Goal: Register for event/course

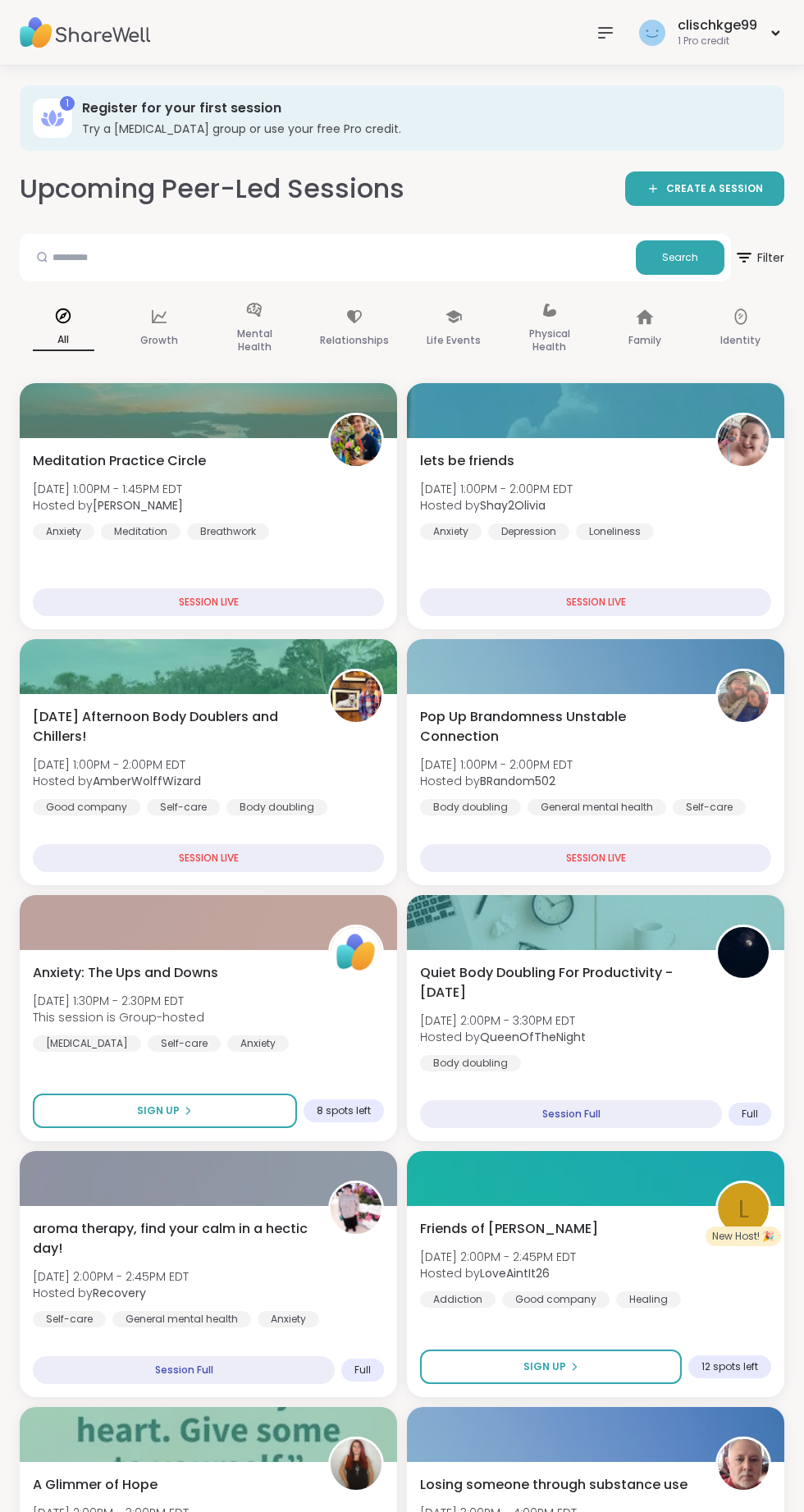
click at [743, 32] on div "clischkge99" at bounding box center [717, 25] width 80 height 18
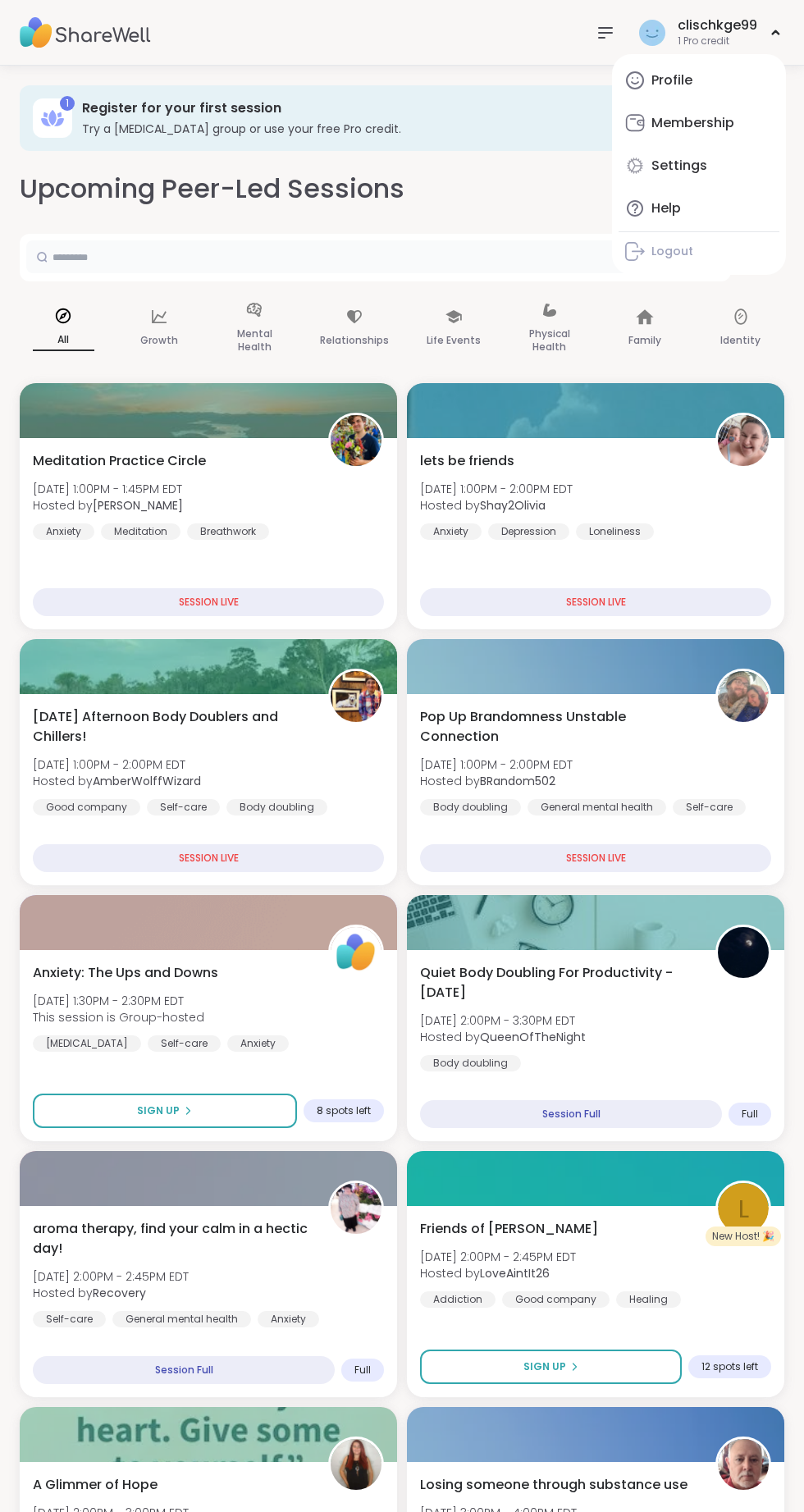
click at [469, 248] on input "text" at bounding box center [328, 257] width 603 height 33
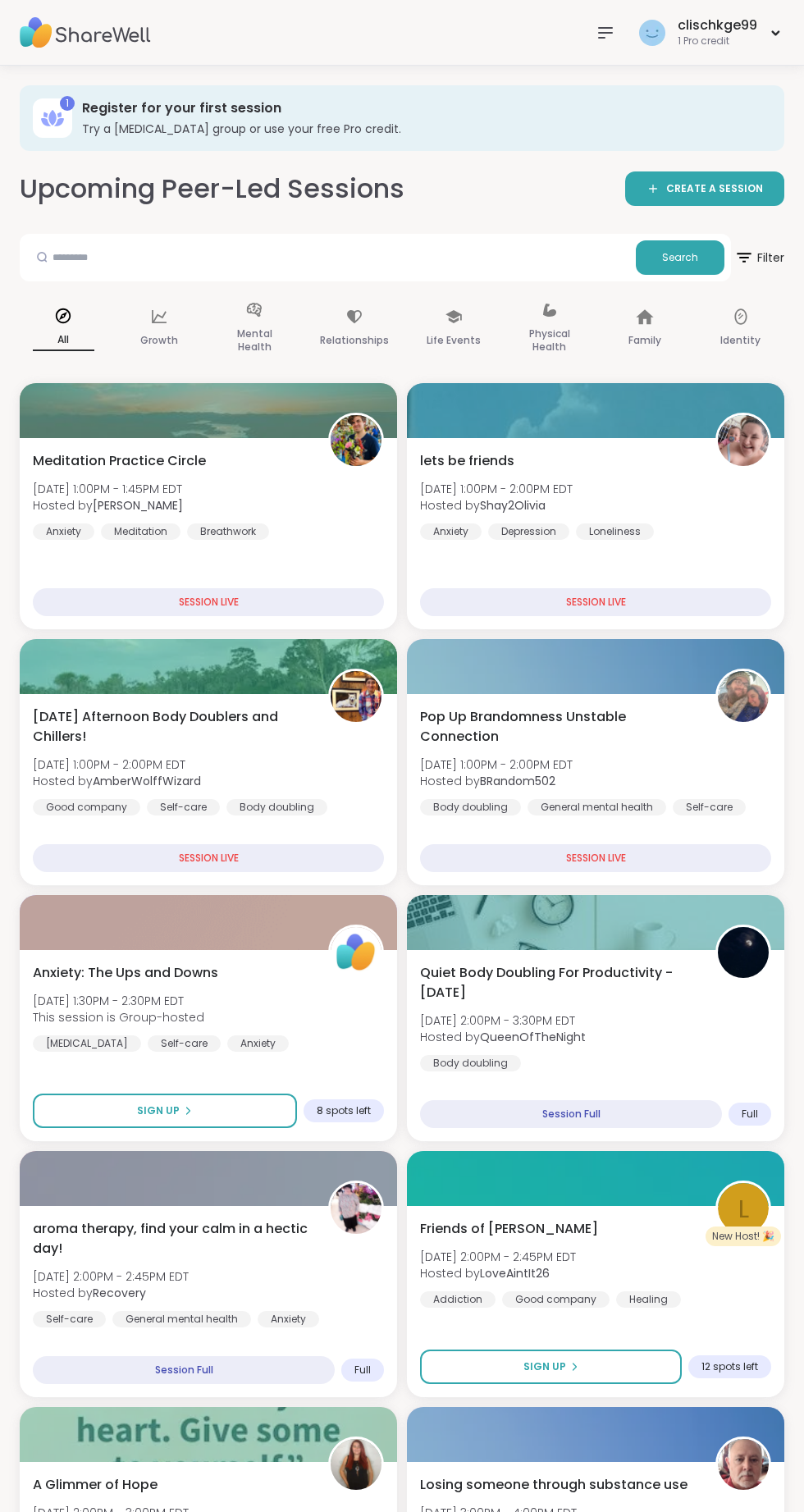
click at [392, 115] on h3 "Register for your first session" at bounding box center [422, 108] width 679 height 18
click at [751, 257] on icon at bounding box center [744, 257] width 20 height 20
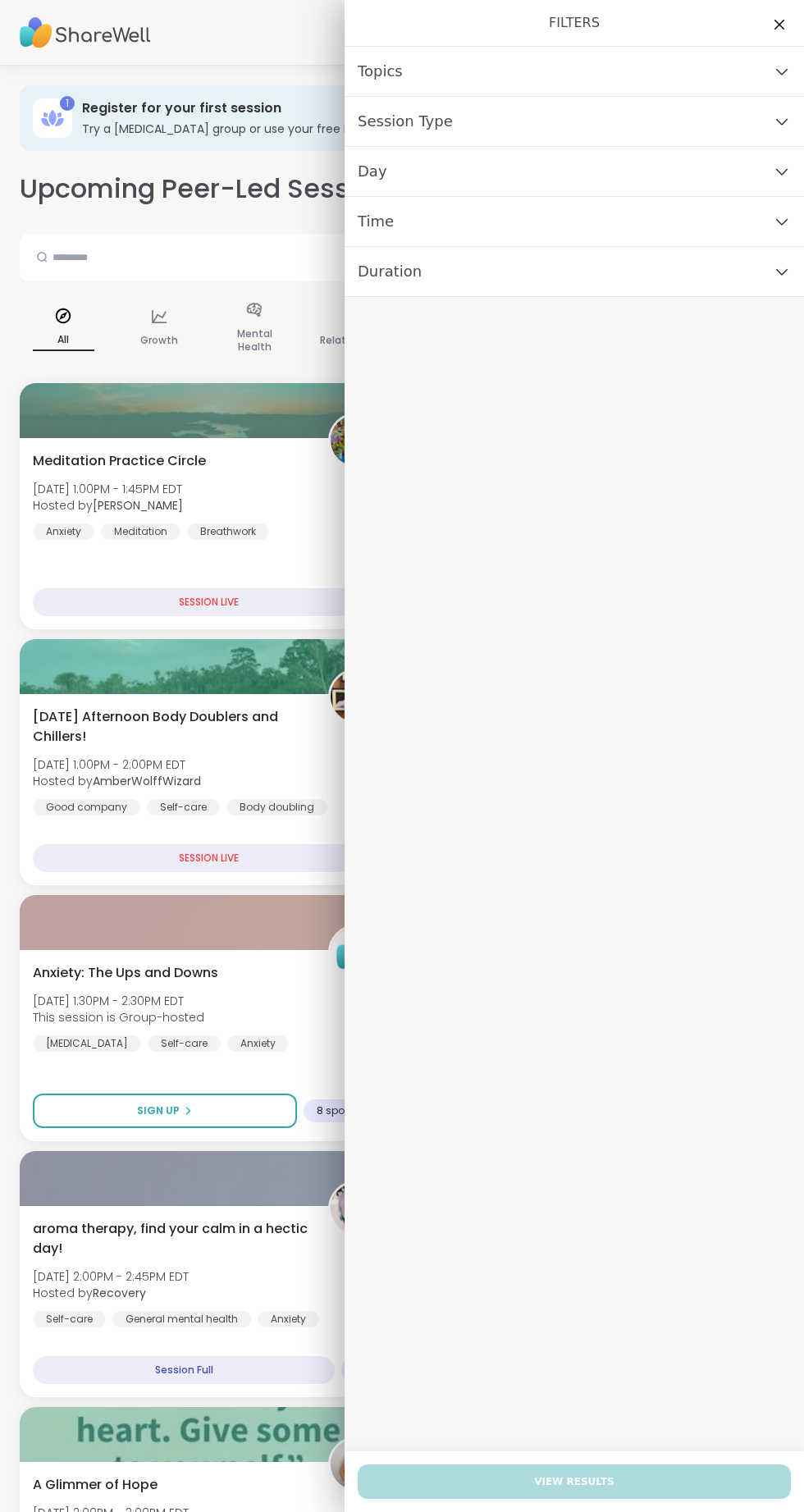
click at [781, 71] on icon at bounding box center [781, 71] width 18 height 12
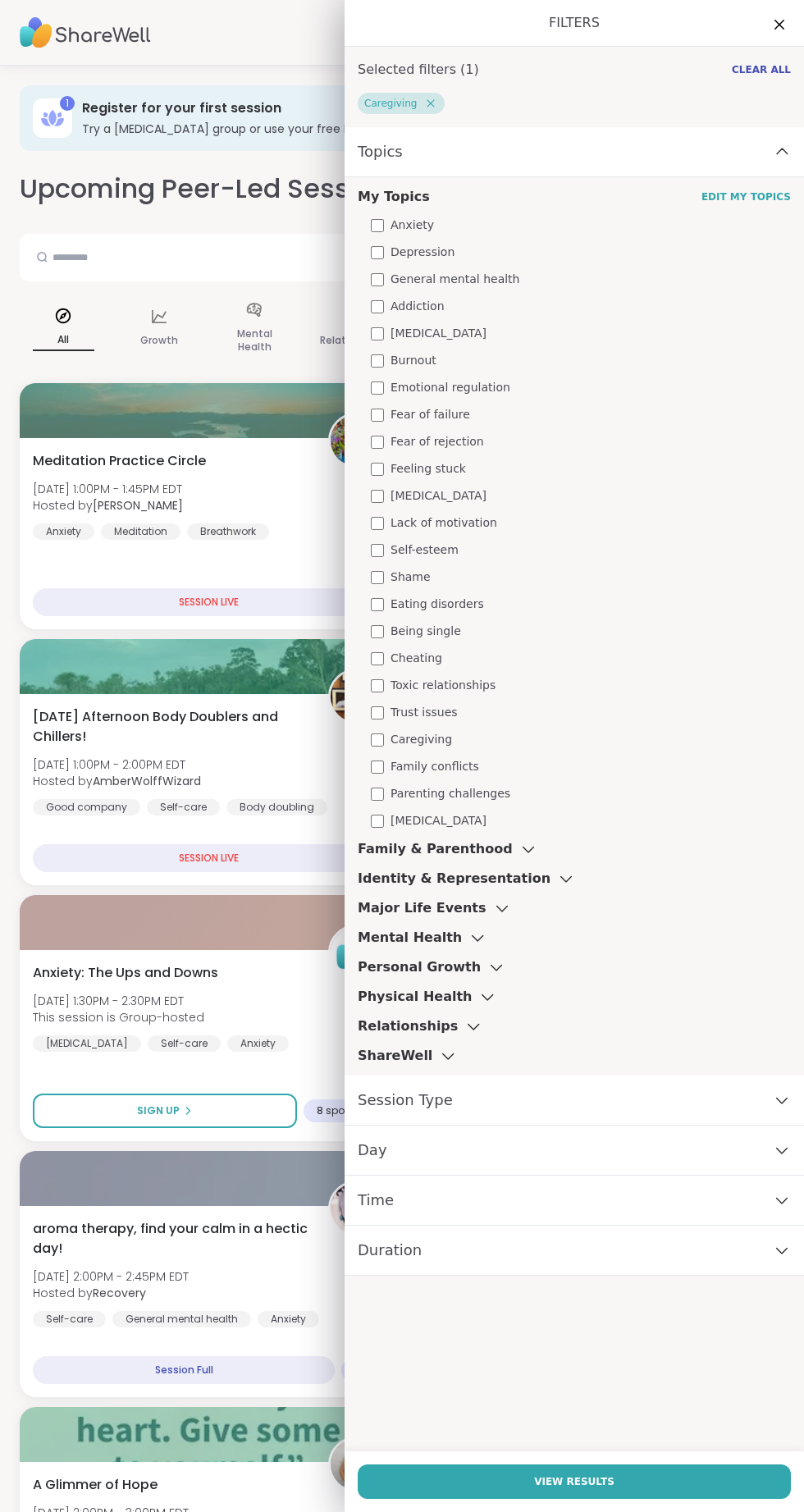
click at [611, 1489] on button "View Results" at bounding box center [574, 1481] width 433 height 35
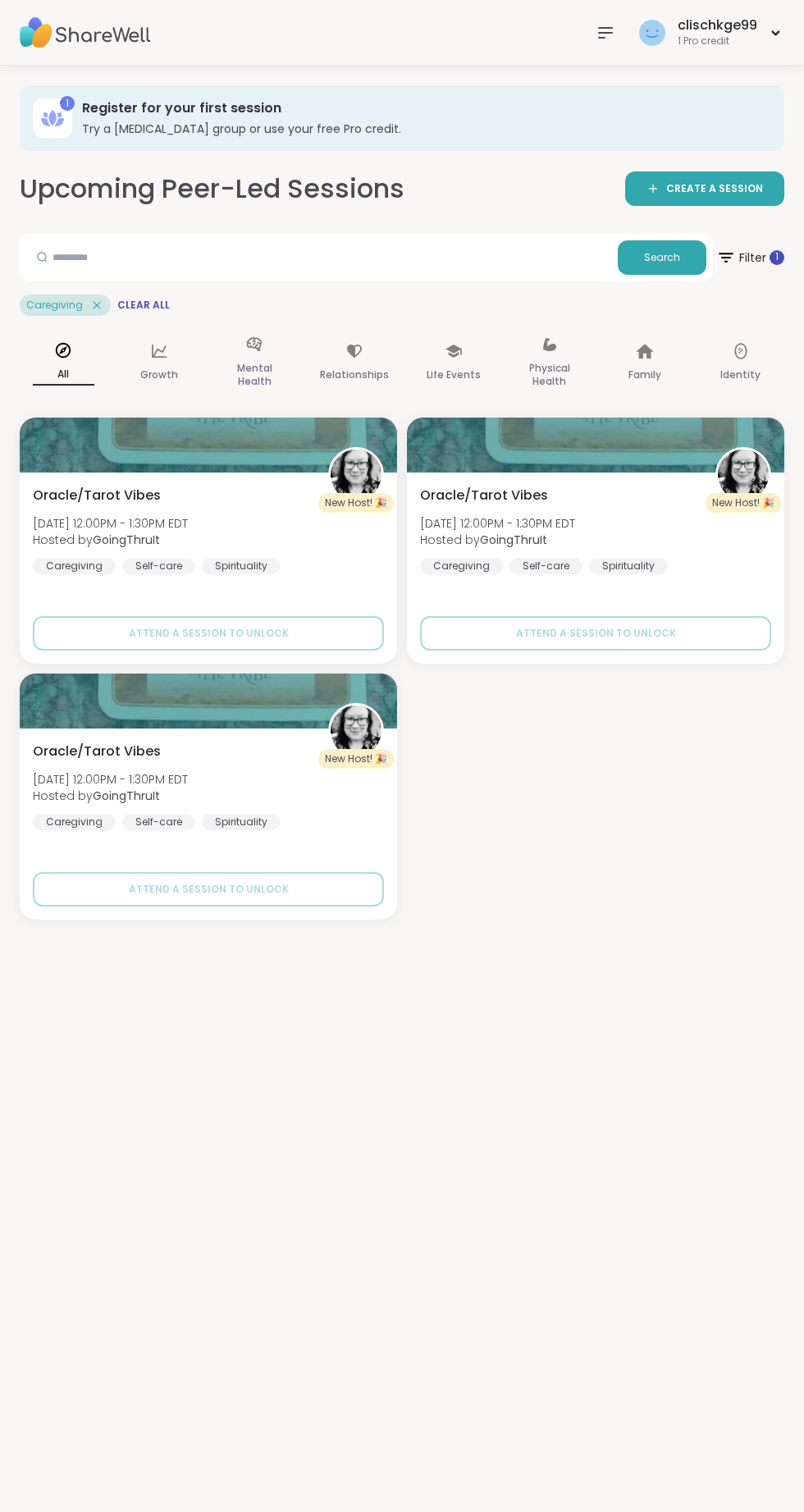
click at [135, 304] on span "Clear All" at bounding box center [143, 305] width 53 height 13
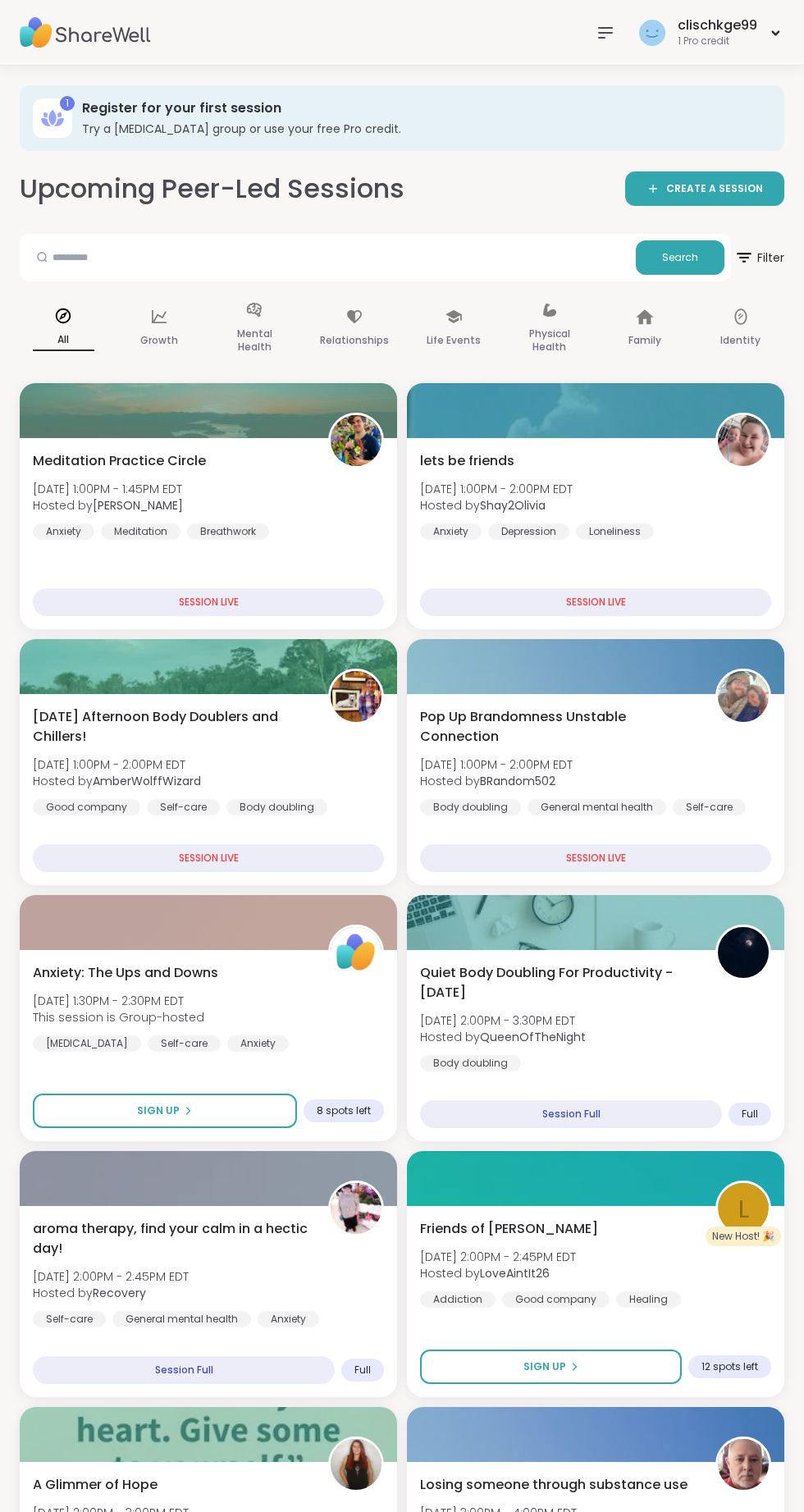
click at [729, 42] on div "1 Pro credit" at bounding box center [717, 42] width 80 height 14
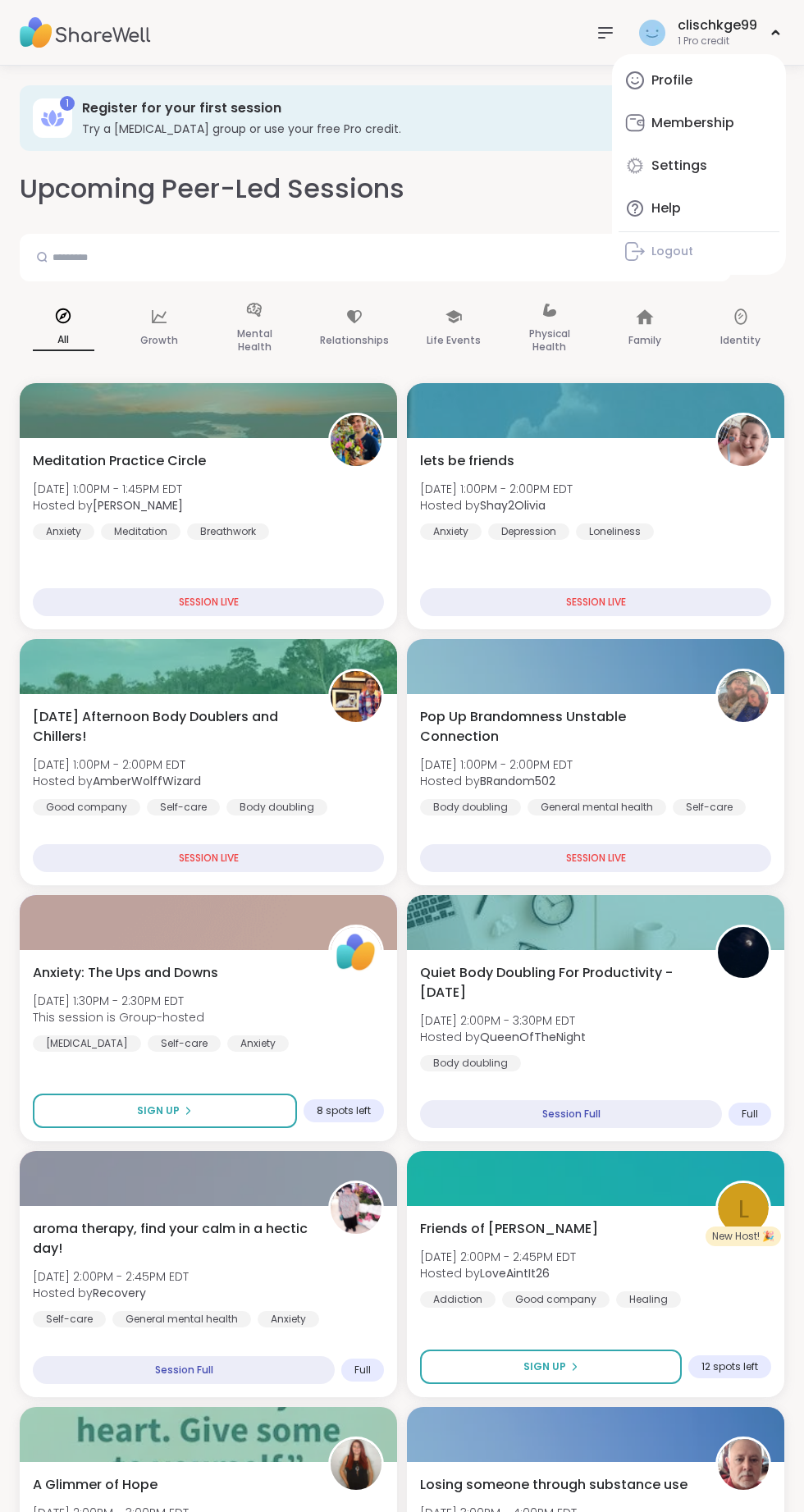
click at [462, 194] on div "Upcoming Peer-Led Sessions CREATE A SESSION" at bounding box center [402, 189] width 764 height 37
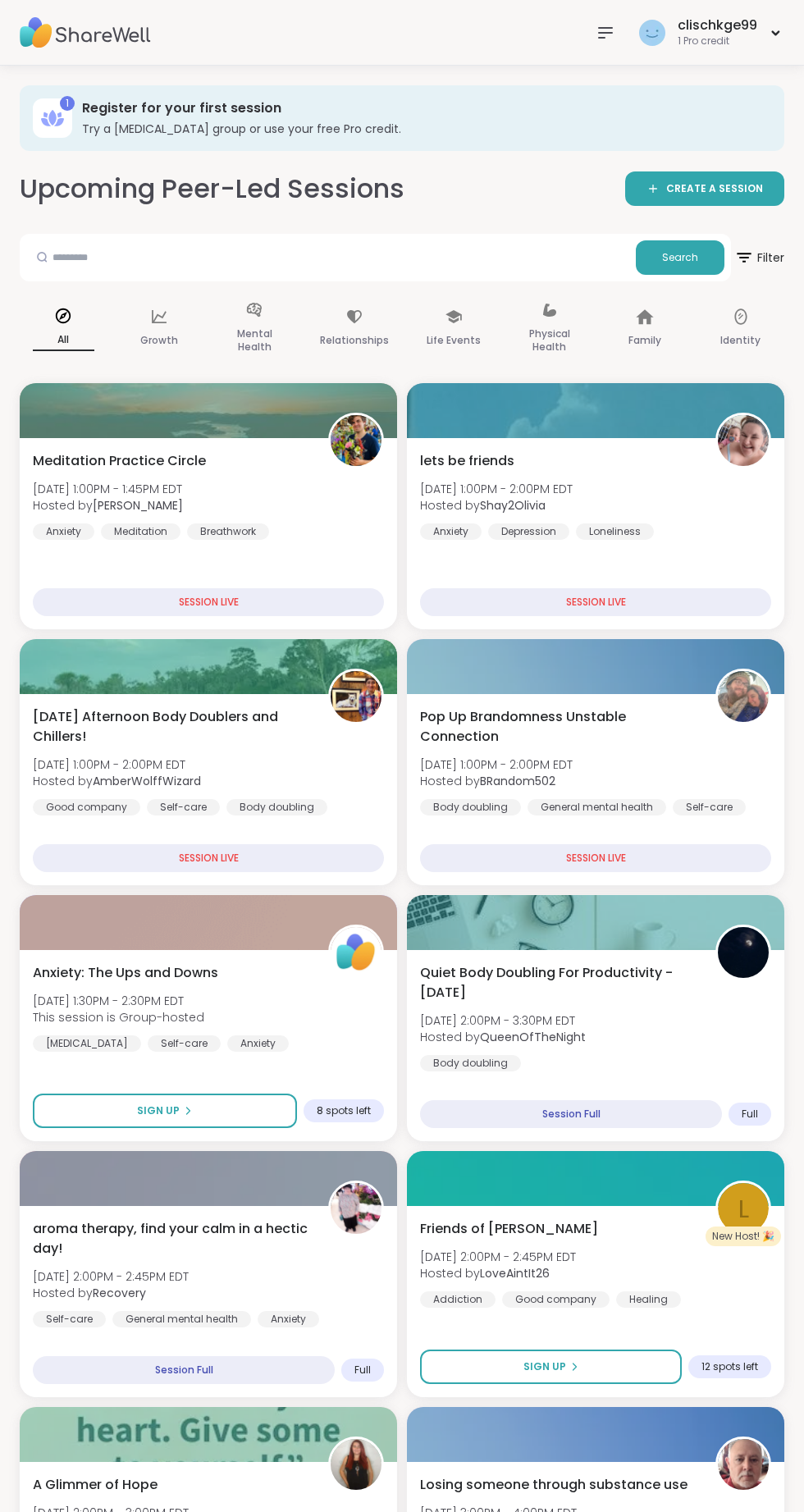
click at [604, 32] on icon at bounding box center [604, 33] width 13 height 10
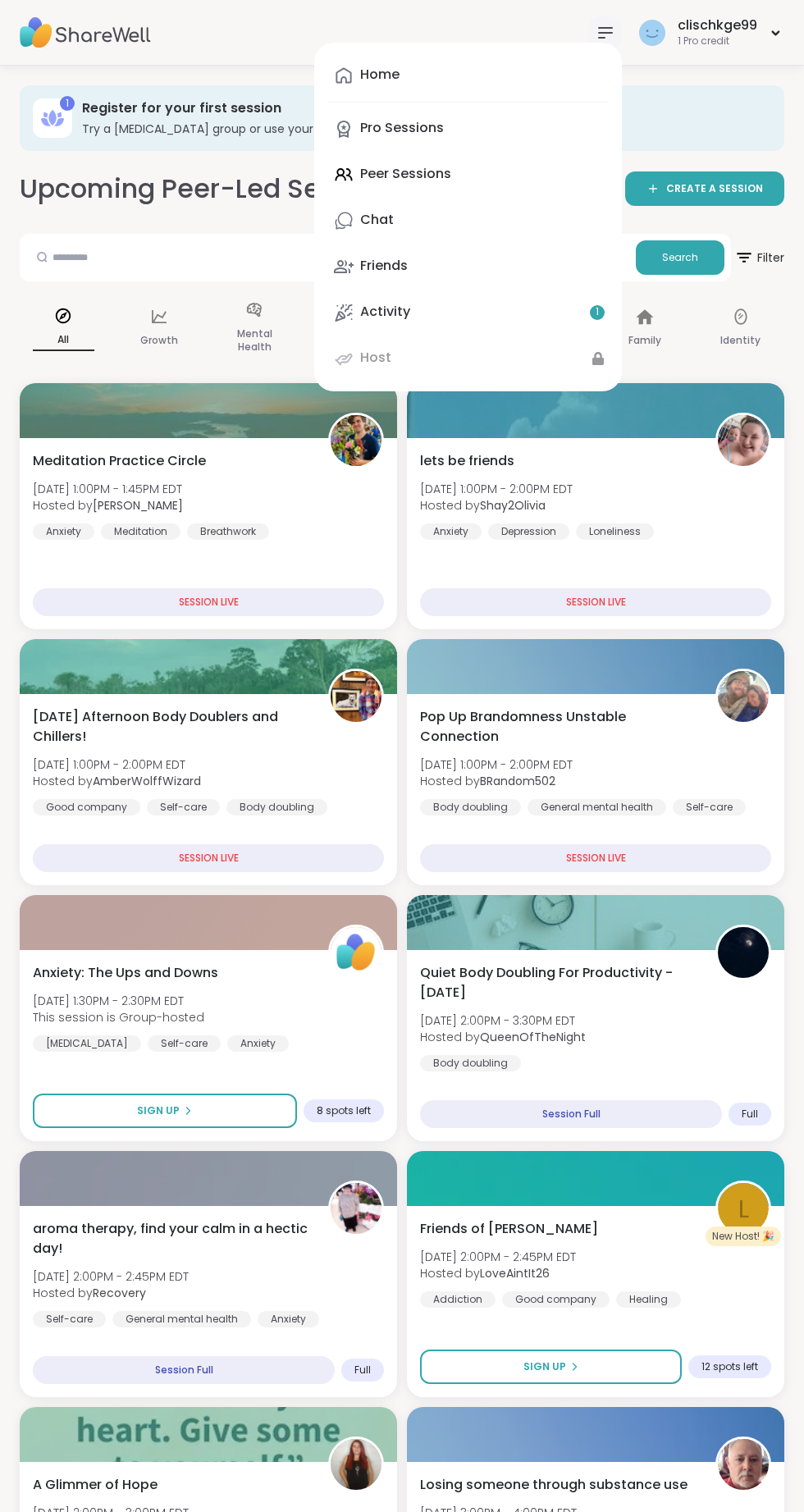
click at [431, 139] on link "Pro Sessions" at bounding box center [467, 128] width 281 height 39
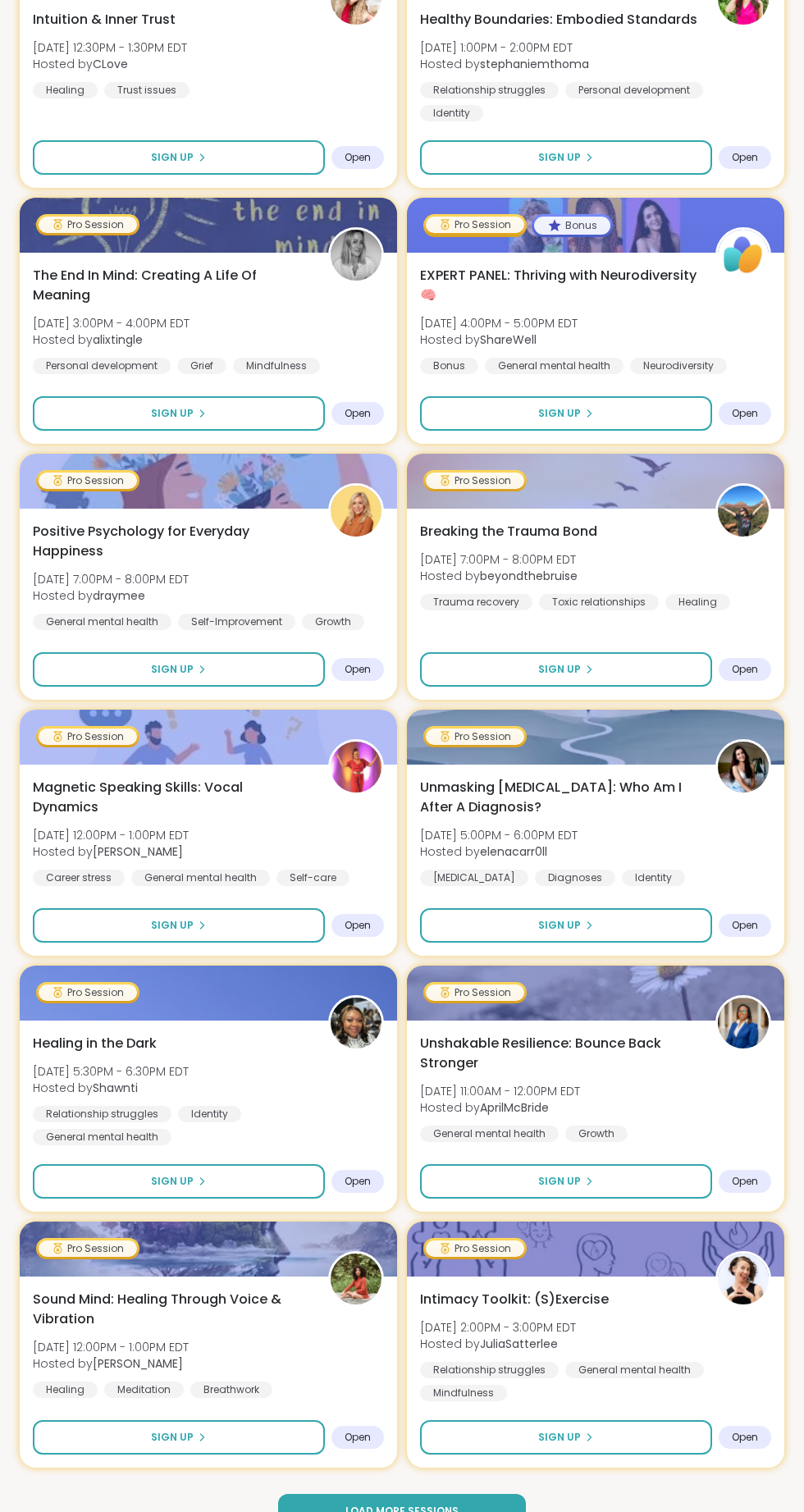
scroll to position [3574, 0]
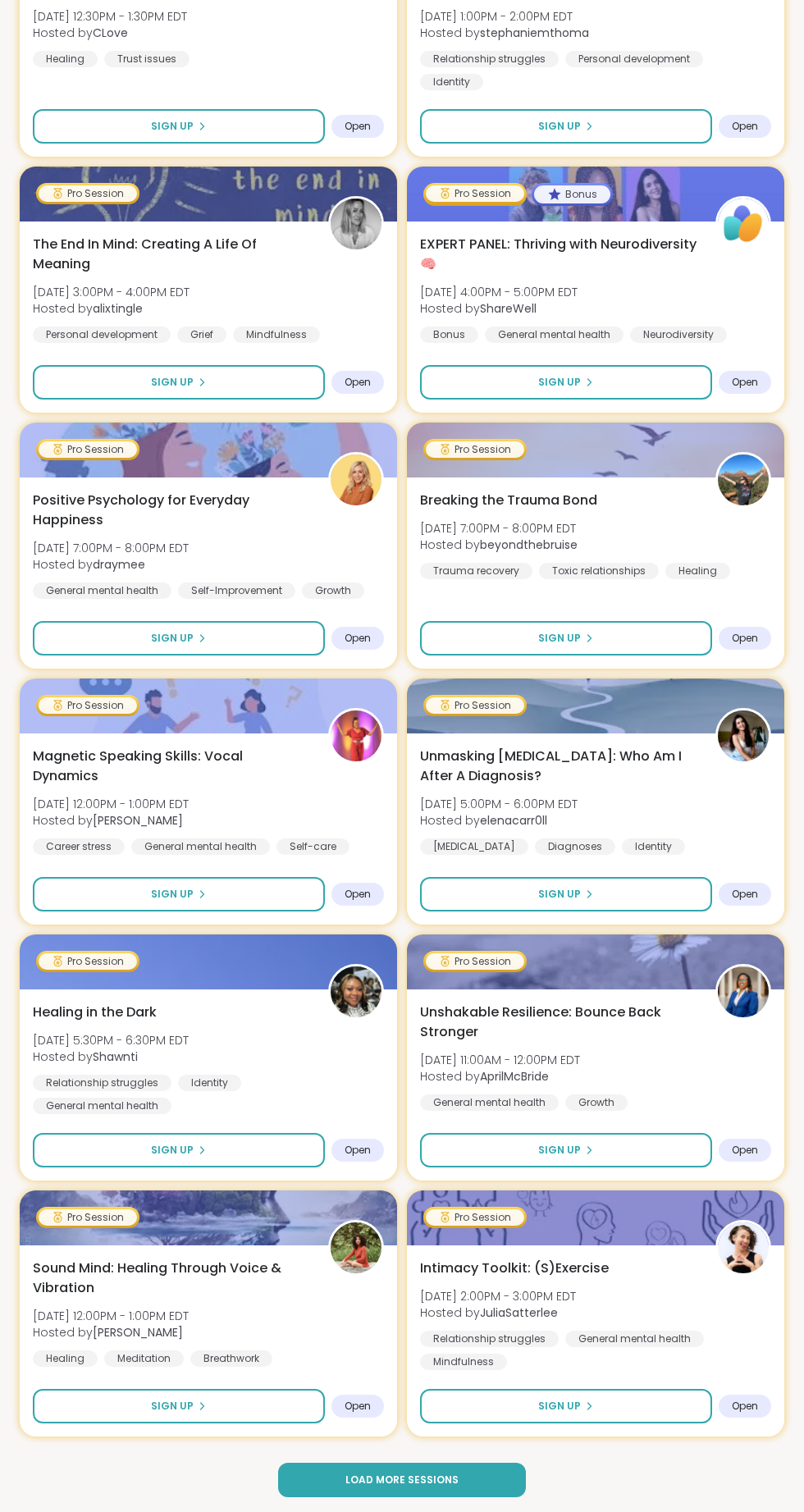
click at [412, 1481] on span "Load more sessions" at bounding box center [402, 1480] width 113 height 14
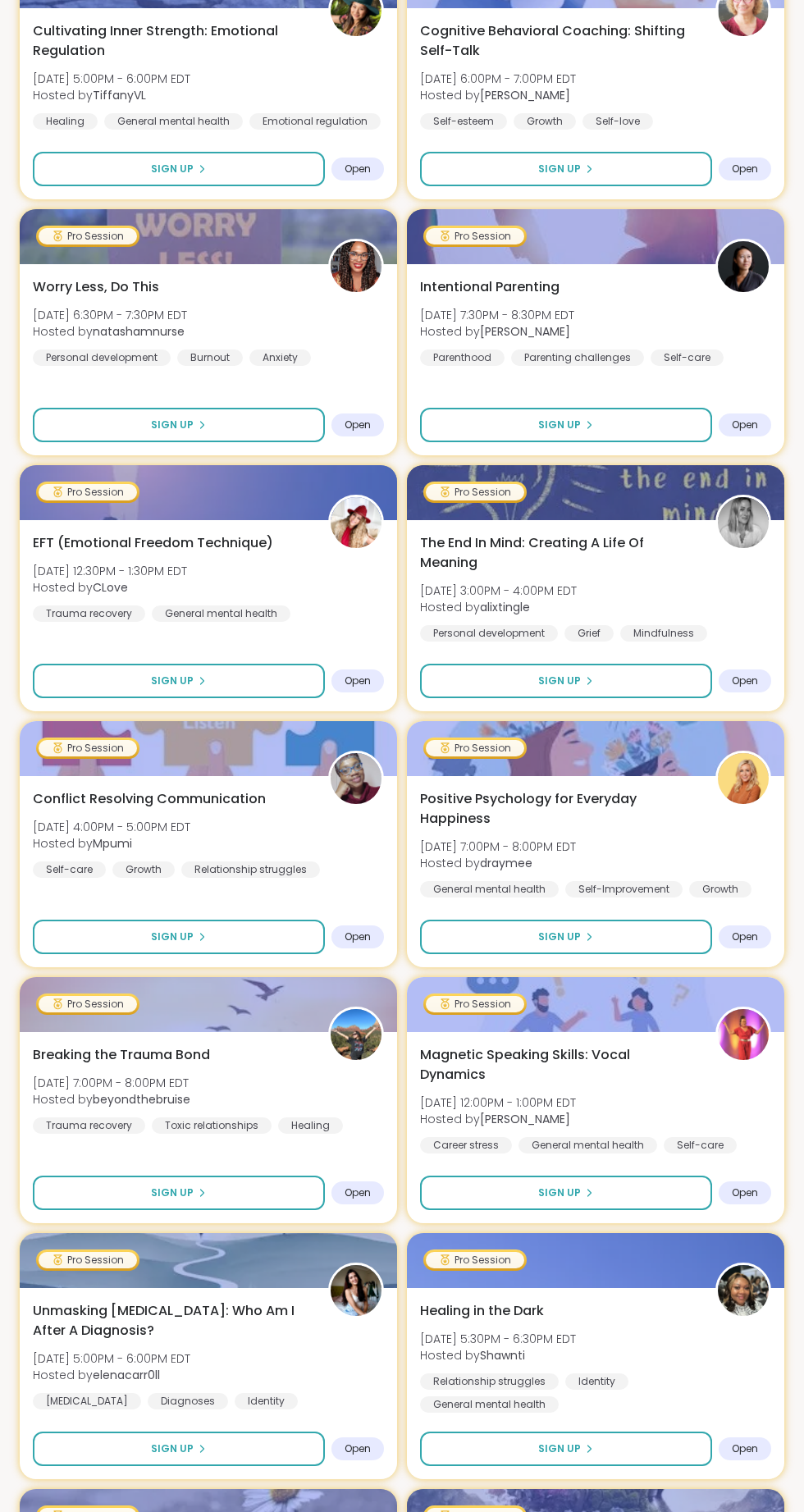
scroll to position [5723, 0]
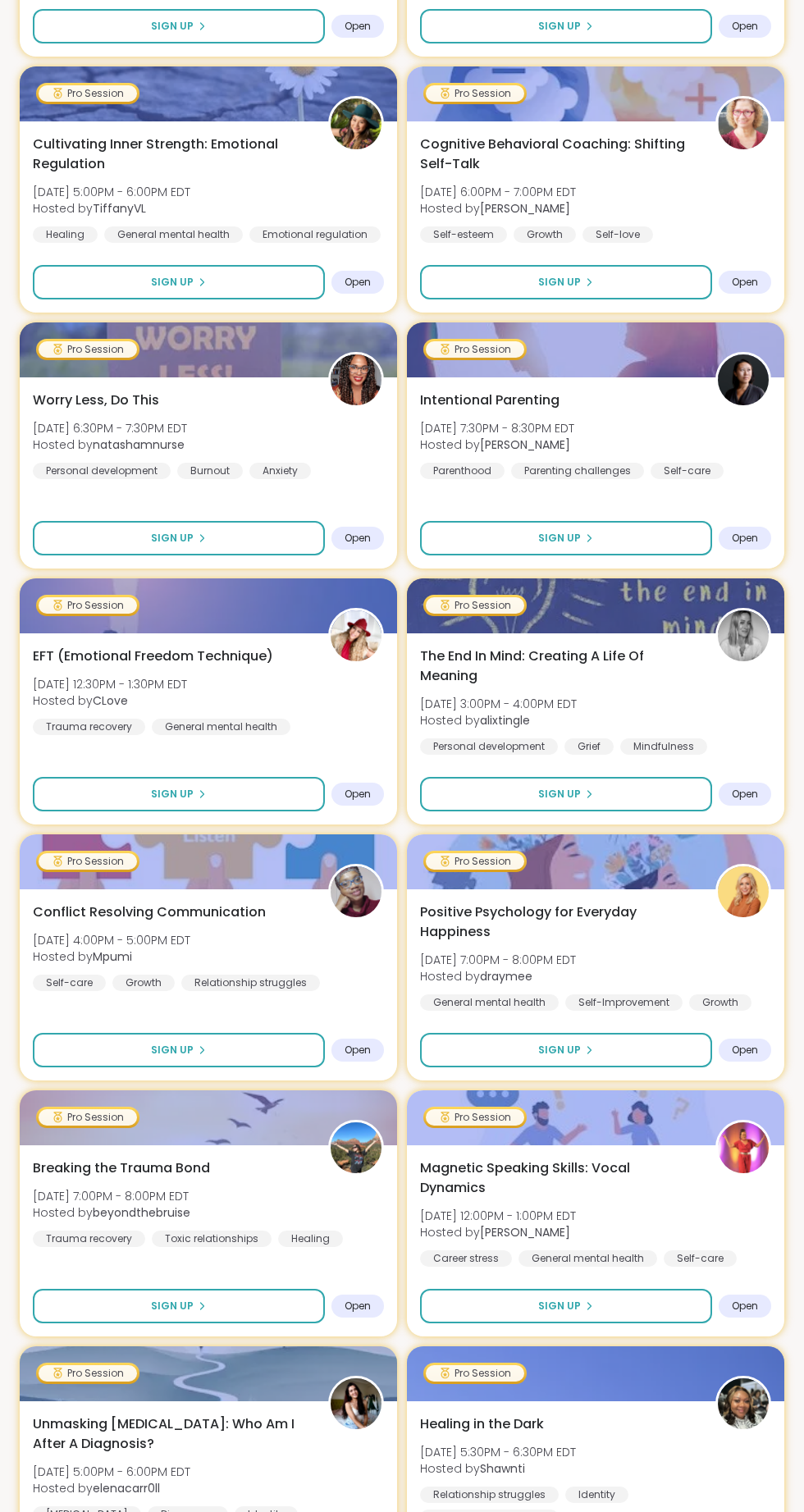
click at [245, 553] on button "Sign Up" at bounding box center [179, 538] width 292 height 35
